Goal: Task Accomplishment & Management: Manage account settings

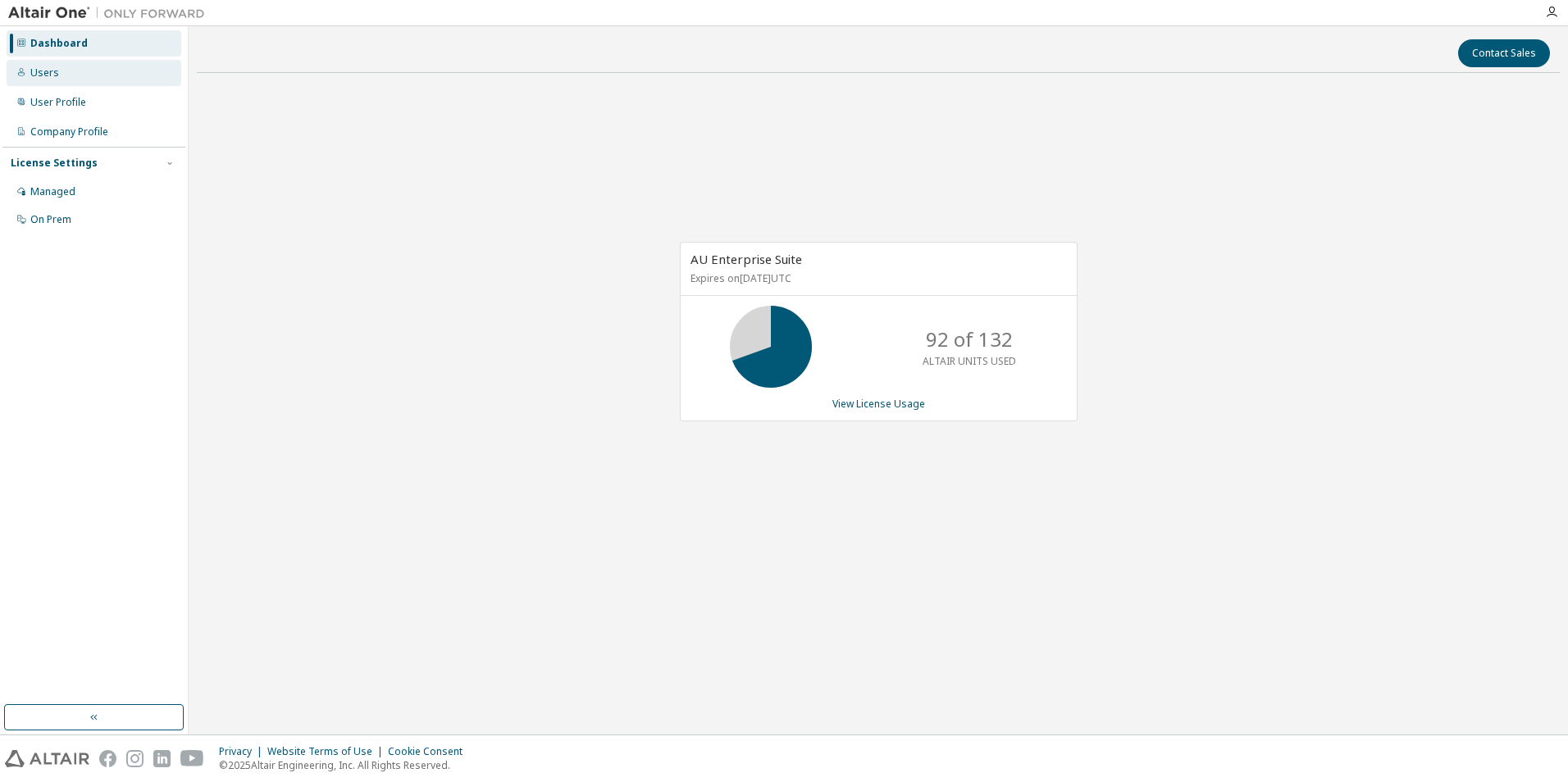
click at [54, 75] on div "Users" at bounding box center [44, 73] width 29 height 13
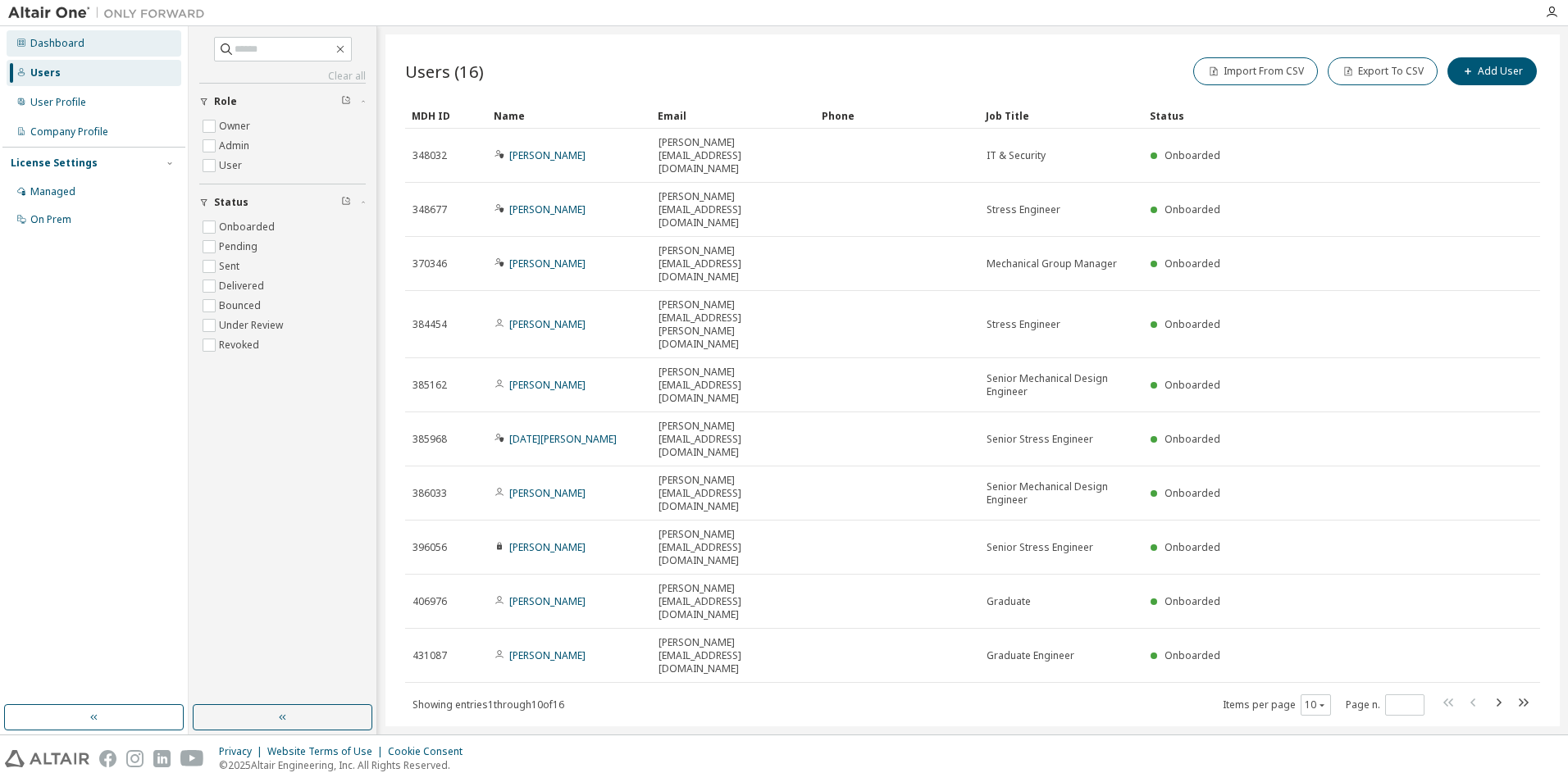
click at [70, 42] on div "Dashboard" at bounding box center [57, 43] width 54 height 13
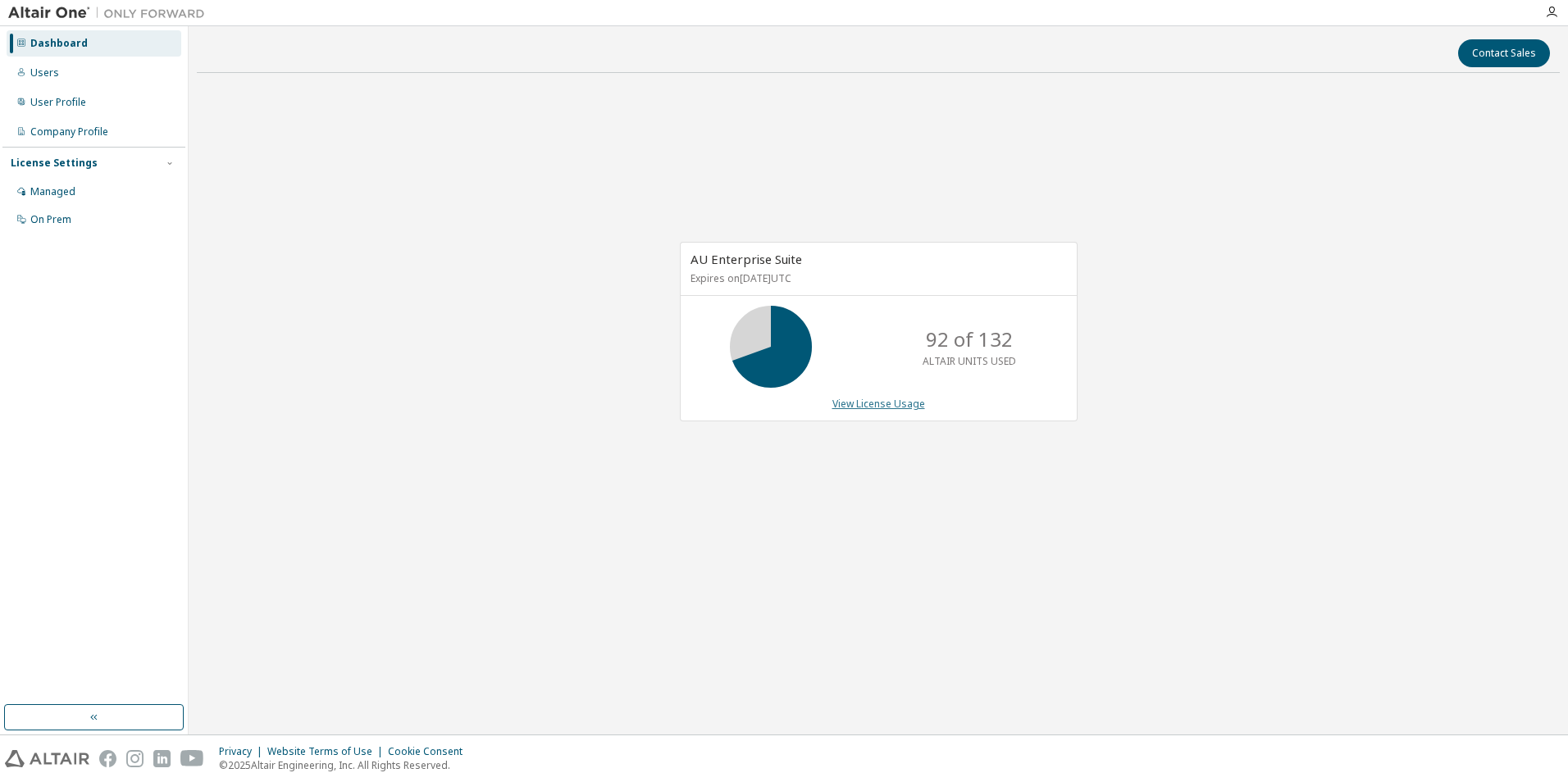
click at [862, 402] on link "View License Usage" at bounding box center [878, 403] width 92 height 14
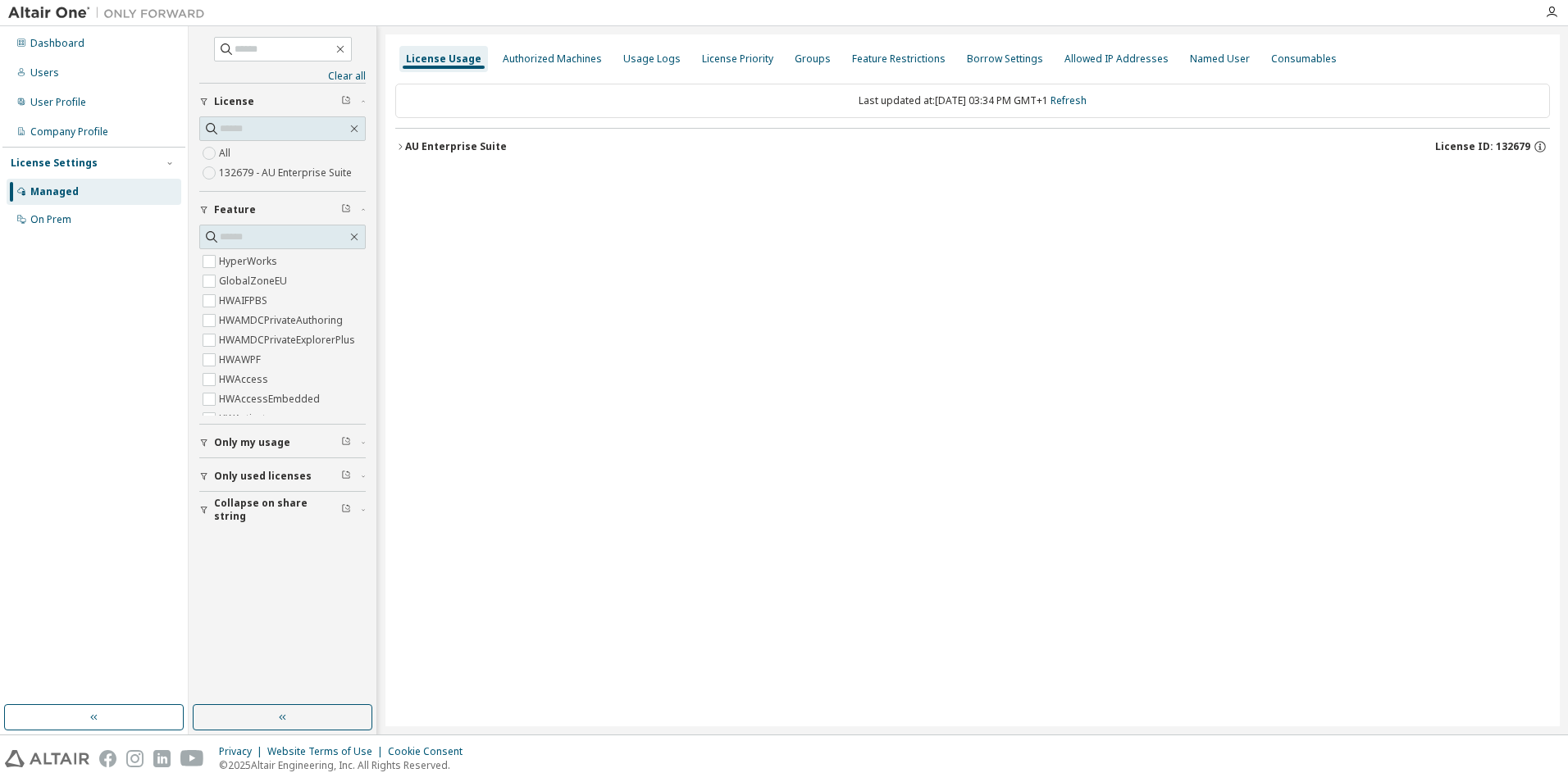
click at [398, 149] on icon "button" at bounding box center [400, 147] width 10 height 10
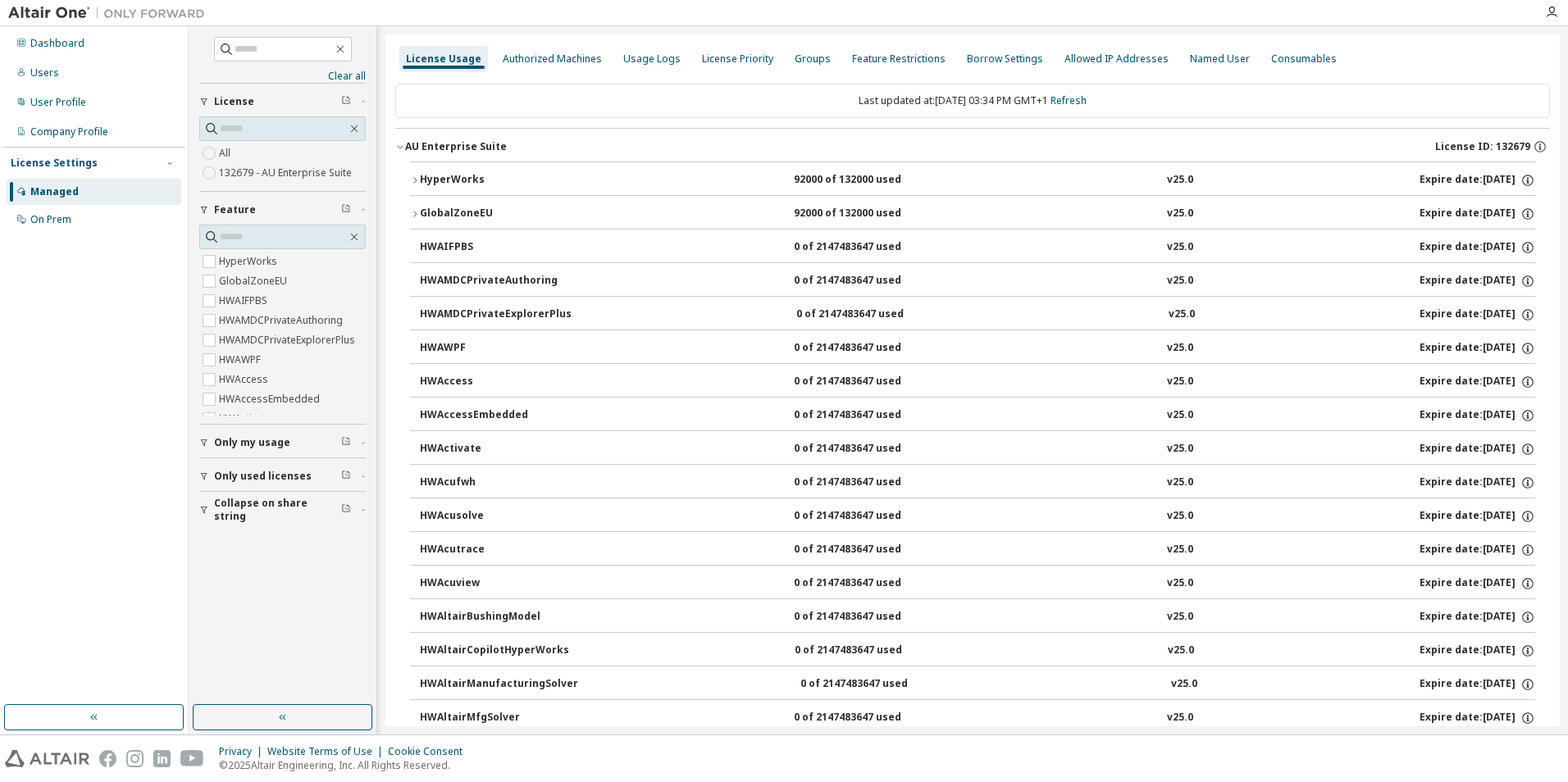
click at [417, 178] on icon "button" at bounding box center [415, 181] width 10 height 10
